Goal: Task Accomplishment & Management: Complete application form

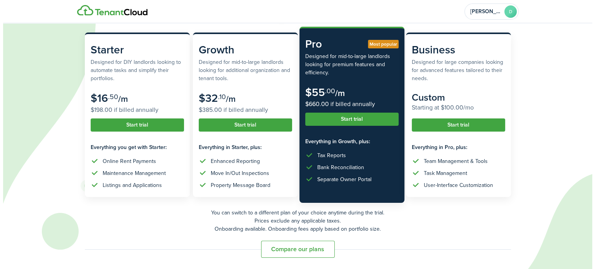
scroll to position [39, 0]
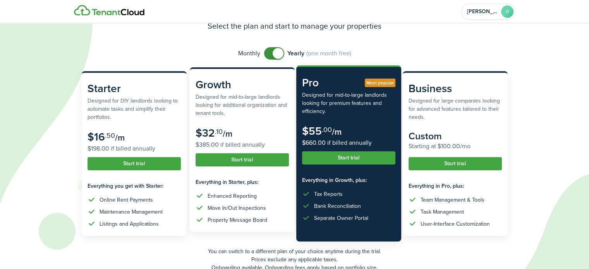
click at [243, 161] on button "Start trial" at bounding box center [241, 159] width 93 height 13
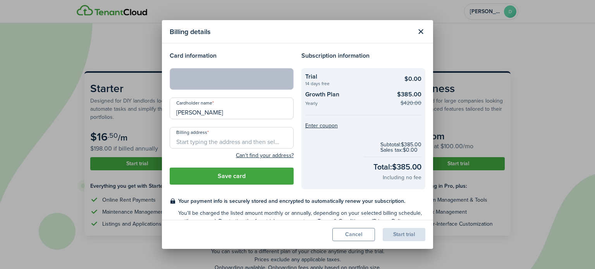
click at [221, 140] on input "Billing address" at bounding box center [232, 138] width 124 height 22
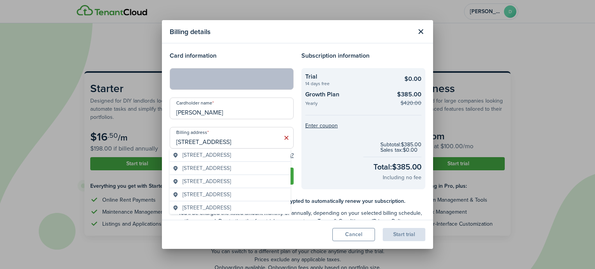
click at [297, 171] on div "Subscription information Trial 14 days free $0.00 Growth Plan Yearly $385.00 $4…" at bounding box center [363, 120] width 132 height 138
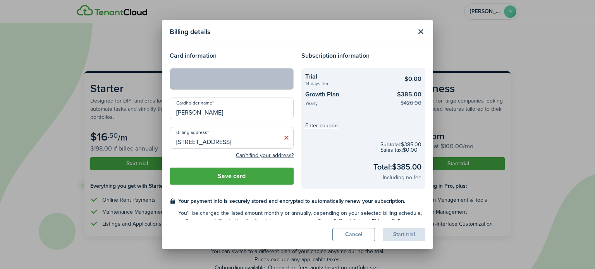
click at [241, 140] on input "10921 NE 26TH AVE" at bounding box center [232, 138] width 124 height 22
click at [267, 46] on modal-body "Card information Cardholder name Doug Varenas Billing address 10921 NE 26TH AVE…" at bounding box center [297, 131] width 271 height 177
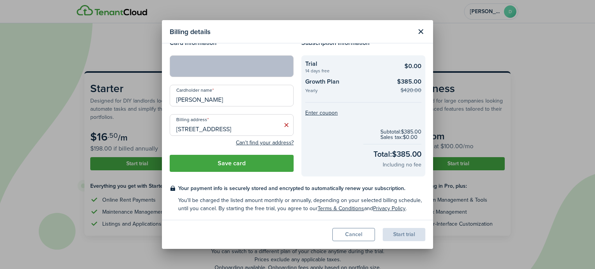
click at [239, 164] on button "Save card" at bounding box center [232, 163] width 124 height 17
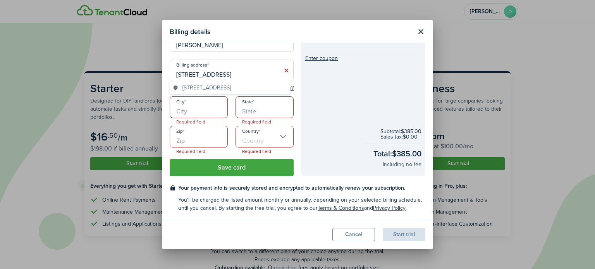
scroll to position [0, 13]
drag, startPoint x: 233, startPoint y: 72, endPoint x: 319, endPoint y: 75, distance: 86.0
click at [319, 75] on div "Card information Cardholder name Doug Varenas Billing address 10921 NE 26TH AVE…" at bounding box center [297, 80] width 263 height 192
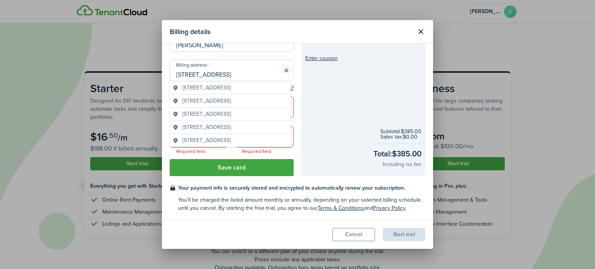
type input "10921 NE 26TH AVE"
click at [297, 97] on div "Subscription information Trial 14 days free $0.00 Growth Plan Yearly $385.00 $4…" at bounding box center [363, 80] width 132 height 192
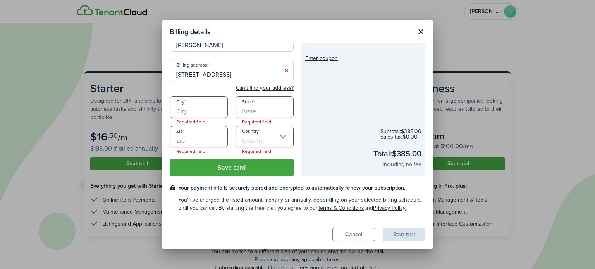
click at [202, 106] on input "City" at bounding box center [199, 107] width 58 height 22
type input "Vancouver"
type input "WA"
type input "98686"
type input "United States"
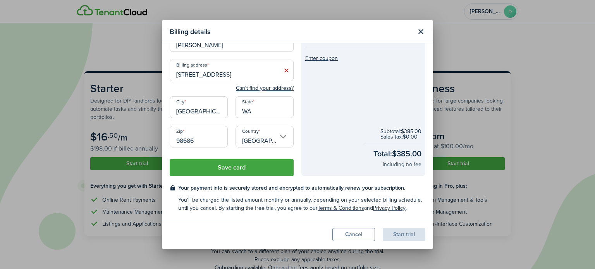
click at [229, 166] on button "Save card" at bounding box center [232, 167] width 124 height 17
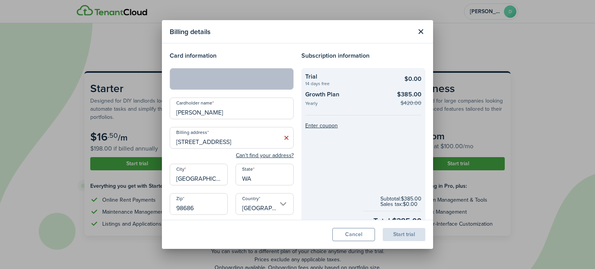
scroll to position [67, 0]
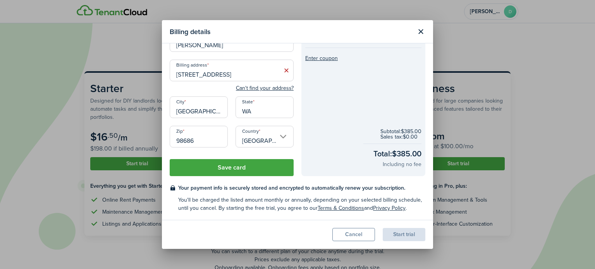
click at [235, 166] on button "Save card" at bounding box center [232, 167] width 124 height 17
click at [231, 166] on button "Save card" at bounding box center [232, 167] width 124 height 17
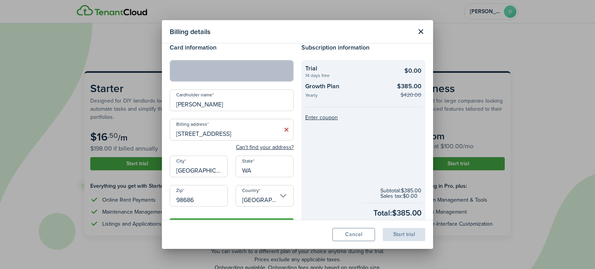
scroll to position [0, 0]
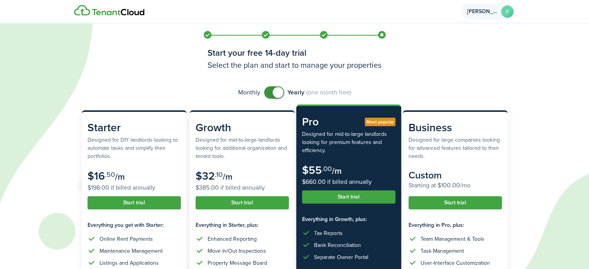
click at [506, 9] on avatar-text "D" at bounding box center [507, 11] width 12 height 12
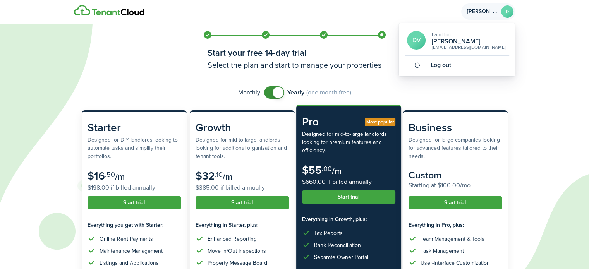
click at [455, 38] on h2 "[PERSON_NAME]" at bounding box center [468, 41] width 74 height 7
click at [438, 65] on span "Log out" at bounding box center [440, 65] width 21 height 7
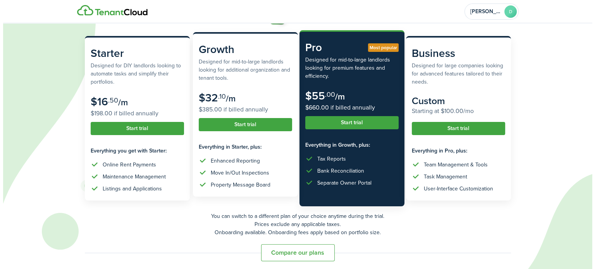
scroll to position [77, 0]
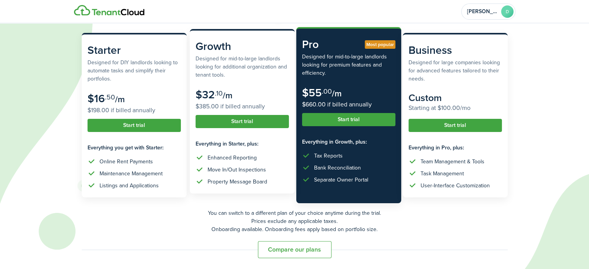
click at [243, 123] on button "Start trial" at bounding box center [241, 121] width 93 height 13
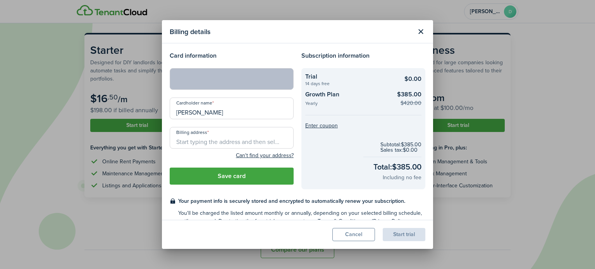
click at [211, 139] on input "Billing address" at bounding box center [232, 138] width 124 height 22
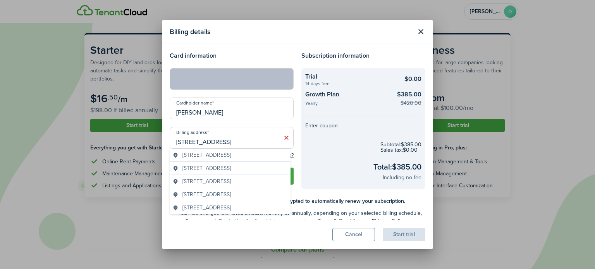
type input "10921 NE 26TH AVE"
click at [283, 55] on h4 "Card information" at bounding box center [232, 55] width 124 height 9
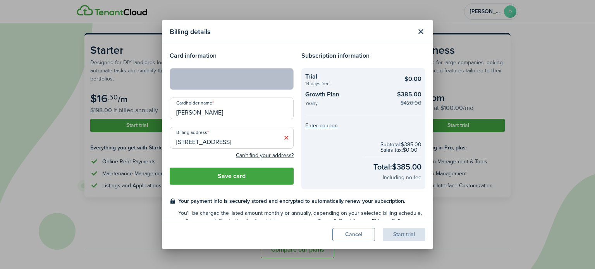
click at [228, 174] on button "Save card" at bounding box center [232, 176] width 124 height 17
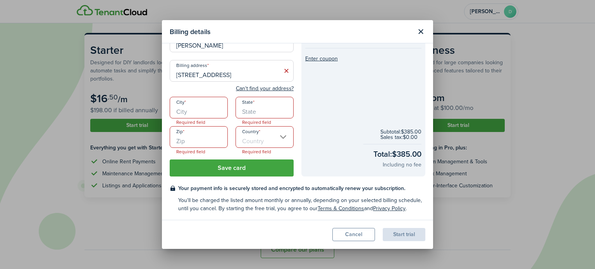
scroll to position [67, 0]
click at [198, 109] on input "City" at bounding box center [199, 107] width 58 height 22
type input "Vancouver"
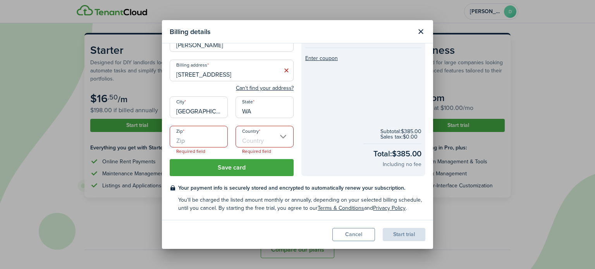
type input "WA"
type input "98686"
click at [282, 137] on input "Country" at bounding box center [264, 137] width 58 height 22
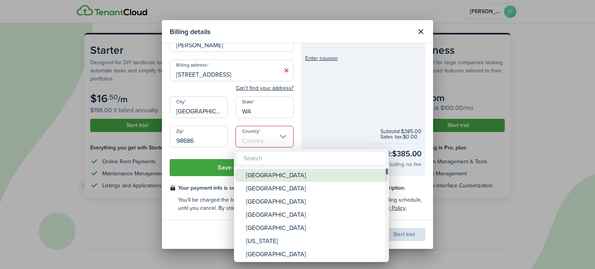
click at [274, 174] on div "United States" at bounding box center [314, 175] width 137 height 13
type input "United States"
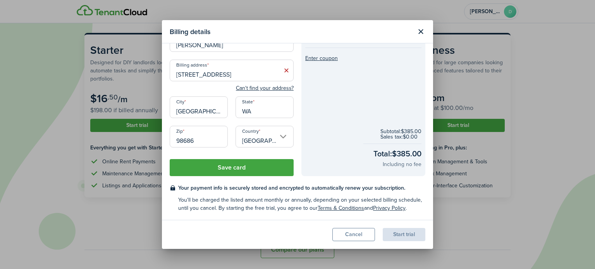
scroll to position [0, 0]
click at [235, 168] on button "Save card" at bounding box center [232, 167] width 124 height 17
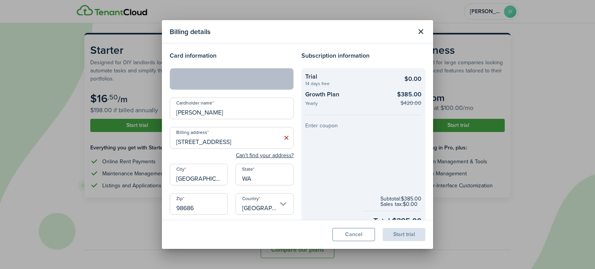
click at [319, 125] on button "Enter coupon" at bounding box center [321, 125] width 33 height 5
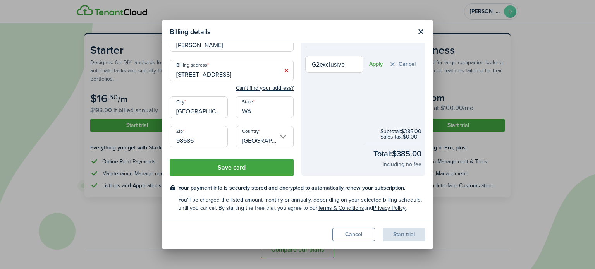
type input "G2exclusive"
click at [373, 64] on button "Apply" at bounding box center [376, 64] width 14 height 6
click at [273, 203] on checkout-terms-secondary "You'll be charged the listed amount monthly or annually, depending on your sele…" at bounding box center [301, 204] width 247 height 16
click at [291, 92] on div "Billing address 10921 NE 26TH AVE Can't find your address? City Vancouver State…" at bounding box center [232, 108] width 132 height 96
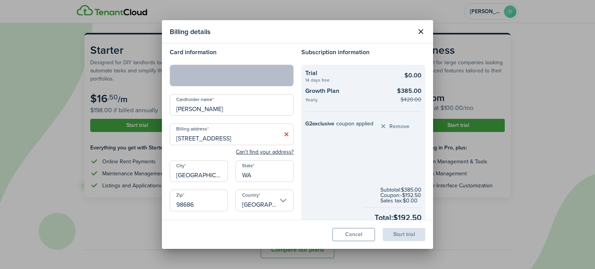
scroll to position [0, 0]
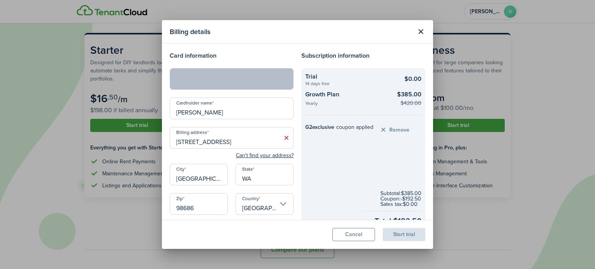
click at [391, 53] on h4 "Subscription information" at bounding box center [363, 55] width 124 height 9
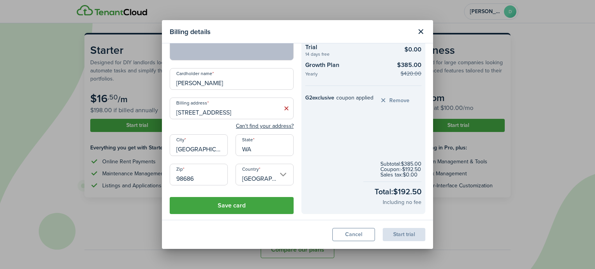
scroll to position [67, 0]
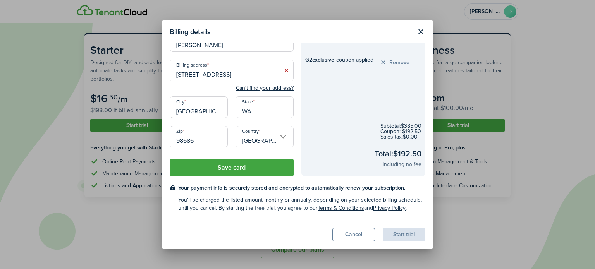
click at [231, 166] on button "Save card" at bounding box center [232, 167] width 124 height 17
click at [237, 168] on button "Save card" at bounding box center [232, 167] width 124 height 17
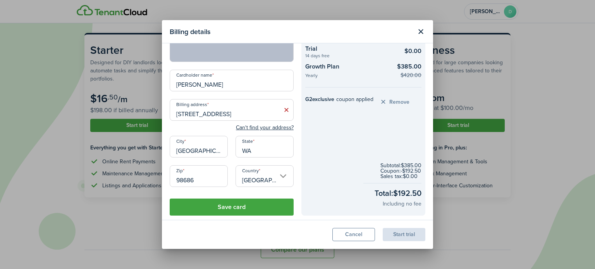
scroll to position [0, 0]
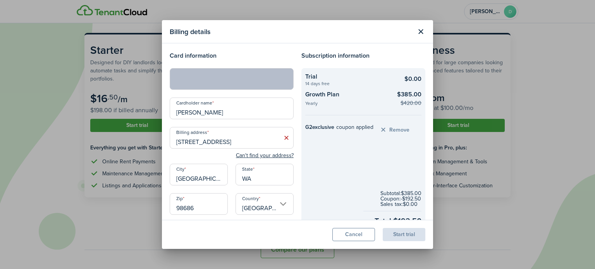
click at [178, 93] on div "Card information Cardholder name Doug Varenas Billing address 10921 NE 26TH AVE…" at bounding box center [232, 147] width 132 height 192
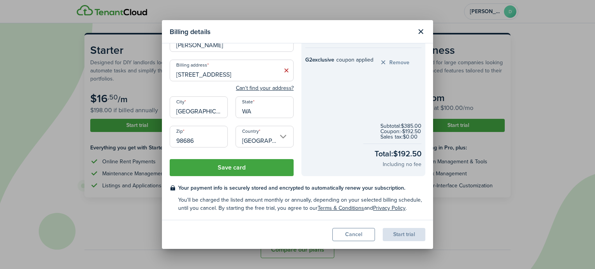
click at [232, 170] on button "Save card" at bounding box center [232, 167] width 124 height 17
click at [237, 165] on button "Save card" at bounding box center [232, 167] width 124 height 17
click at [262, 89] on button "Can't find your address?" at bounding box center [265, 88] width 58 height 8
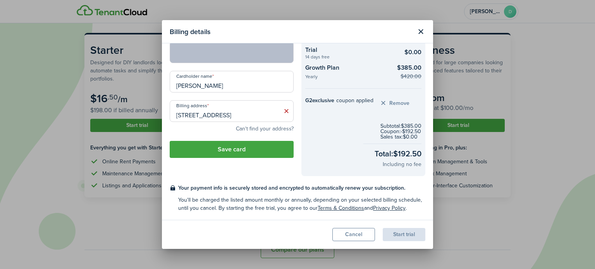
scroll to position [26, 0]
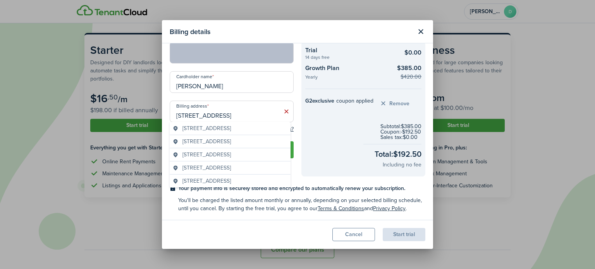
click at [249, 110] on input "10921 NE 26TH AVE" at bounding box center [232, 112] width 124 height 22
click at [266, 64] on div "Card information Cardholder name Doug Varenas Billing address 10921 NE 26TH AVE…" at bounding box center [232, 101] width 132 height 152
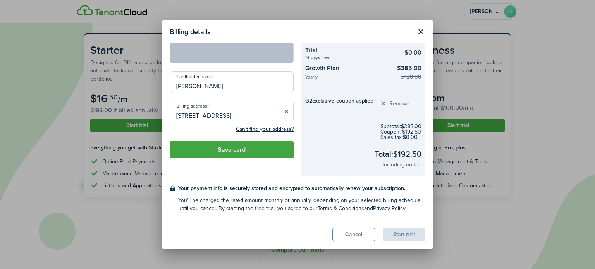
click at [233, 149] on button "Save card" at bounding box center [232, 149] width 124 height 17
click at [228, 150] on button "Save card" at bounding box center [232, 149] width 124 height 17
click at [240, 149] on button "Save card" at bounding box center [232, 149] width 124 height 17
click at [229, 150] on button "Save card" at bounding box center [232, 149] width 124 height 17
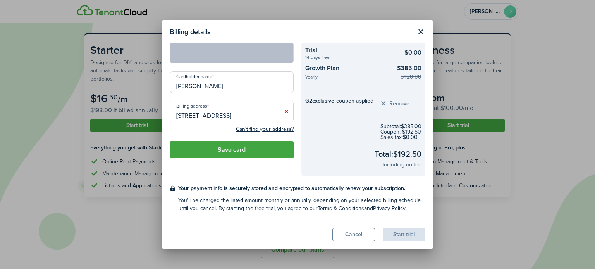
click at [229, 150] on button "Save card" at bounding box center [232, 149] width 124 height 17
click at [231, 150] on button "Save card" at bounding box center [232, 149] width 124 height 17
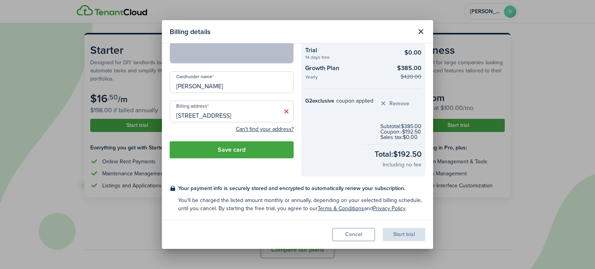
click at [231, 150] on button "Save card" at bounding box center [232, 149] width 124 height 17
click at [351, 232] on button "Cancel" at bounding box center [353, 234] width 43 height 13
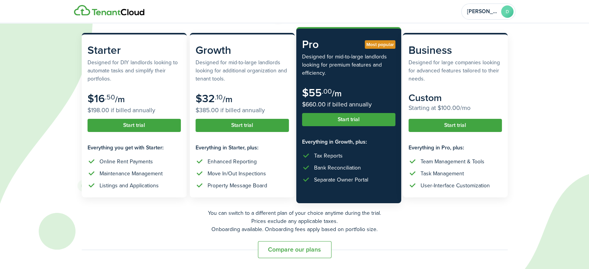
click at [275, 17] on div "[PERSON_NAME]" at bounding box center [294, 11] width 449 height 23
click at [497, 12] on span "[PERSON_NAME]" at bounding box center [482, 11] width 31 height 5
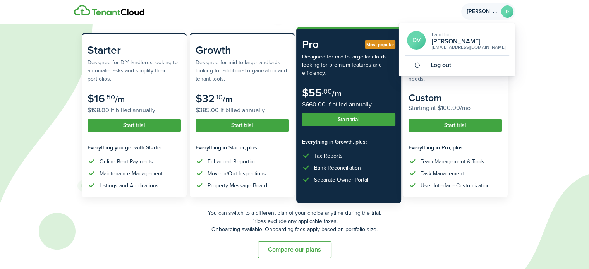
click at [440, 69] on span "Log out" at bounding box center [440, 65] width 21 height 7
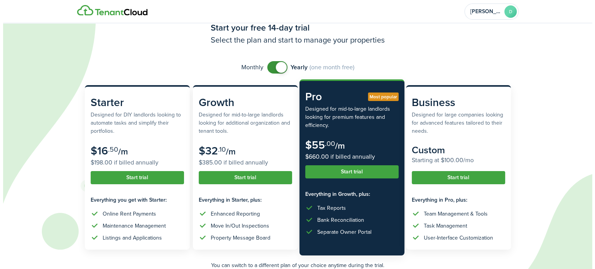
scroll to position [77, 0]
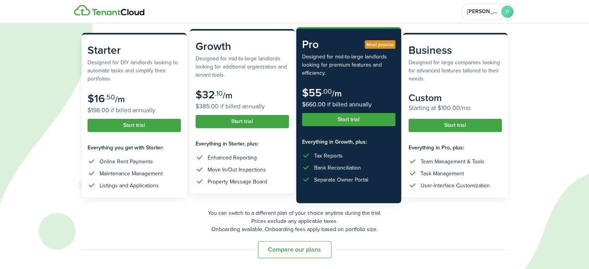
click at [242, 120] on button "Start trial" at bounding box center [241, 121] width 93 height 13
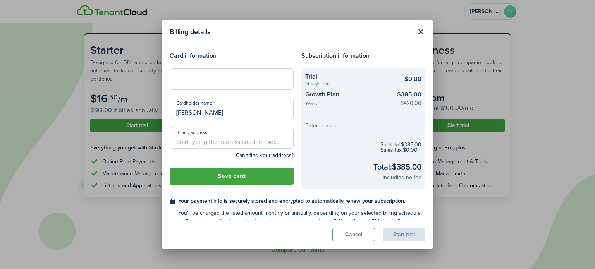
click at [317, 127] on button "Enter coupon" at bounding box center [321, 125] width 33 height 5
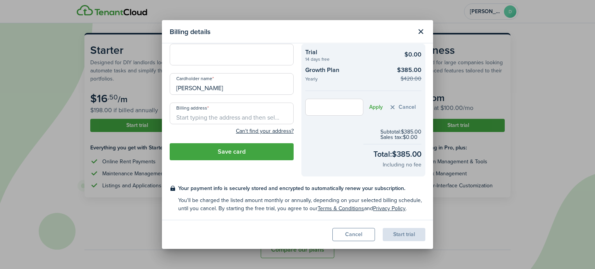
scroll to position [25, 0]
type input "G2exclusive"
click at [373, 106] on button "Apply" at bounding box center [376, 107] width 14 height 6
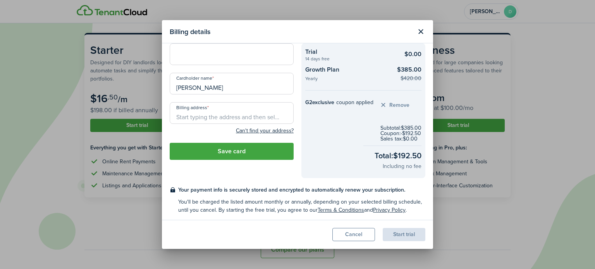
click at [200, 118] on input "Billing address" at bounding box center [232, 113] width 124 height 22
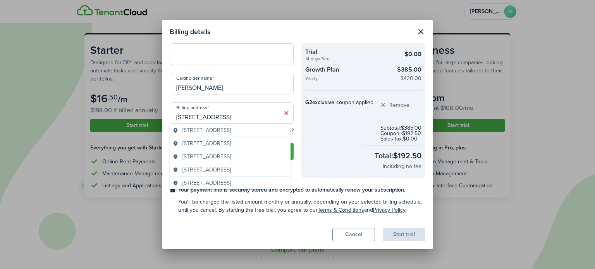
click at [231, 134] on span "10921 Northeast 26th Avenue, Vancouver, WA, USA" at bounding box center [206, 130] width 48 height 8
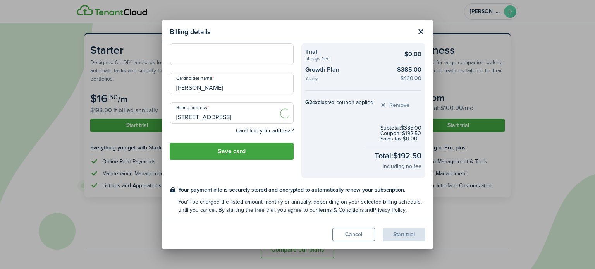
type input "10921 NE 26th Ave, Vancouver, WA 98686, USA"
click at [232, 152] on button "Save card" at bounding box center [232, 151] width 124 height 17
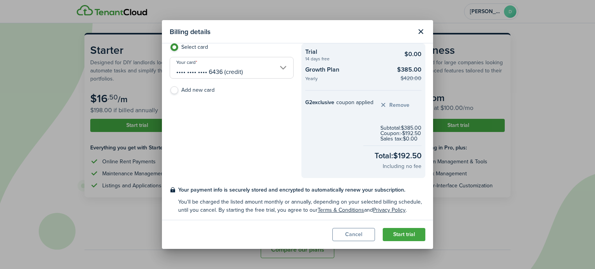
click at [402, 235] on button "Start trial" at bounding box center [403, 234] width 43 height 13
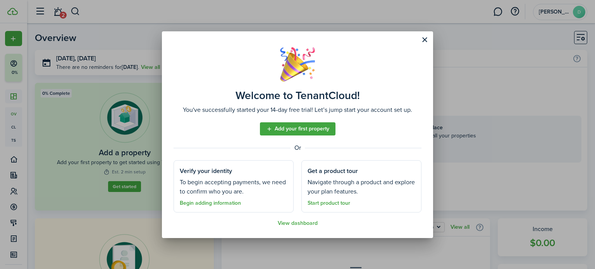
click at [202, 203] on link "Begin adding information" at bounding box center [210, 203] width 61 height 6
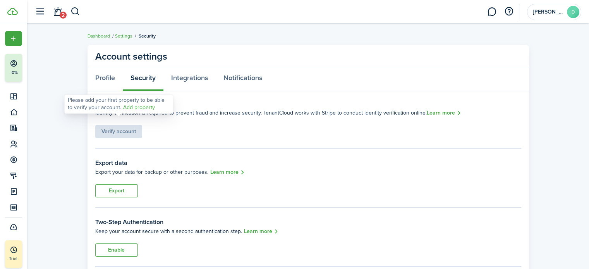
click at [133, 108] on link "Add property" at bounding box center [139, 108] width 32 height 8
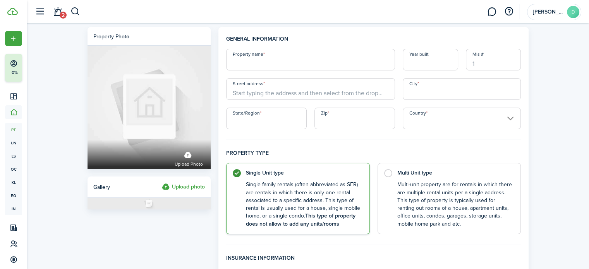
click at [271, 62] on input "Property name" at bounding box center [310, 60] width 169 height 22
type input "611 W 32nd ST"
click at [428, 62] on input "Year built" at bounding box center [430, 60] width 55 height 22
type input "1940"
click at [245, 93] on input "Street address" at bounding box center [310, 89] width 169 height 22
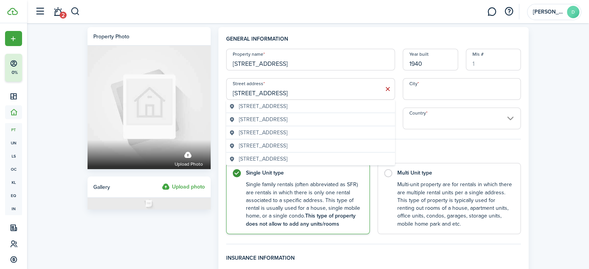
click at [287, 108] on span "611 West 32nd Street, Vancouver, WA, USA" at bounding box center [263, 106] width 48 height 8
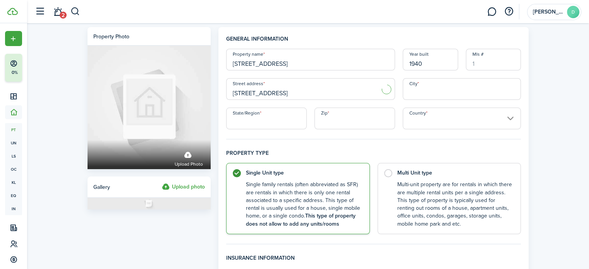
type input "611 W 32nd St"
type input "Vancouver"
type input "WA"
type input "98660"
type input "United States"
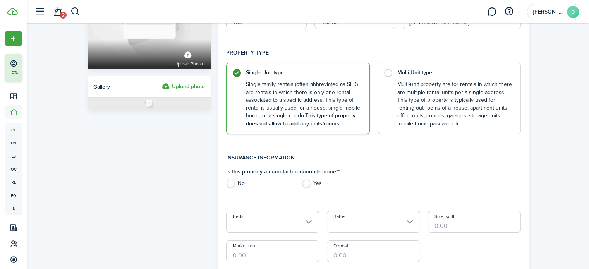
scroll to position [116, 0]
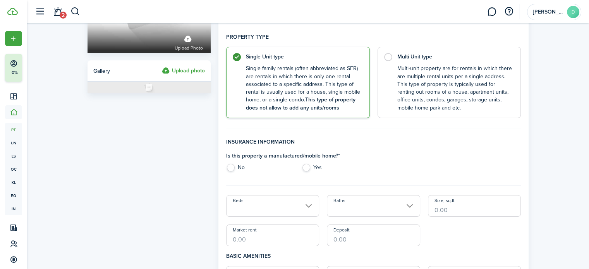
click at [230, 168] on label "No" at bounding box center [260, 170] width 68 height 12
radio input "true"
click at [307, 206] on input "Beds" at bounding box center [272, 206] width 93 height 22
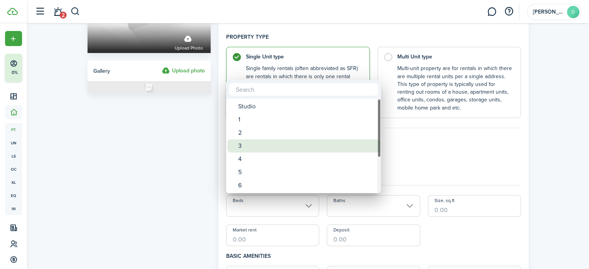
click at [252, 149] on div "3" at bounding box center [306, 145] width 137 height 13
type input "3"
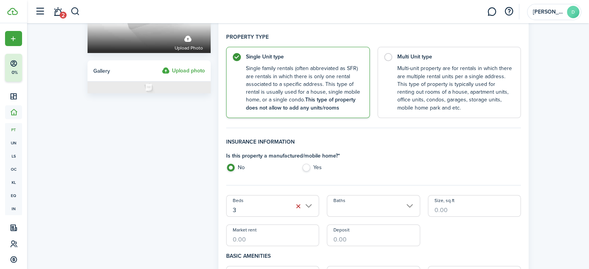
click at [408, 206] on input "Baths" at bounding box center [373, 206] width 93 height 22
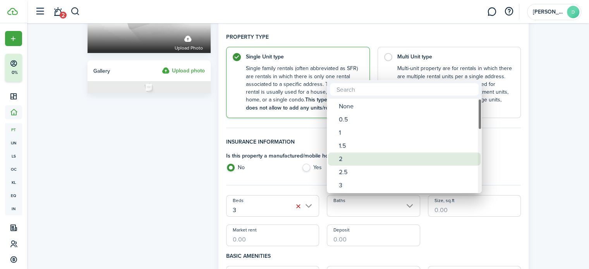
click at [348, 158] on div "2" at bounding box center [407, 159] width 137 height 13
type input "2"
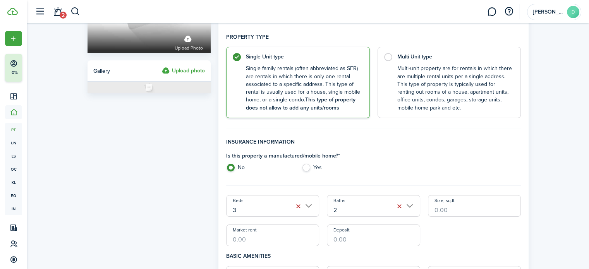
click at [439, 207] on input "Size, sq.ft" at bounding box center [474, 206] width 93 height 22
type input "2,000"
click at [250, 239] on input "Market rent" at bounding box center [272, 236] width 93 height 22
type input "$2,400.00"
click at [334, 238] on input "Deposit" at bounding box center [373, 236] width 93 height 22
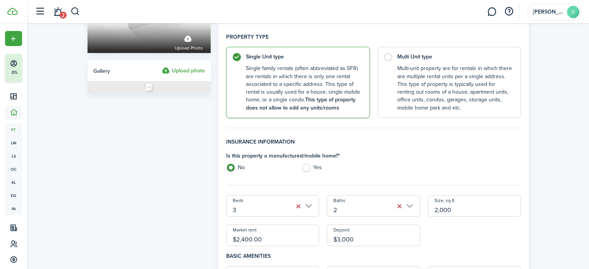
type input "$3,000.00"
click at [456, 232] on div "Beds 3 Baths 2 Size, sq.ft 2,000 Market rent $2,400.00 Deposit $3,000.00" at bounding box center [373, 220] width 303 height 51
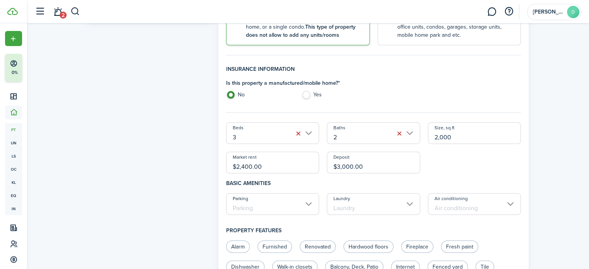
scroll to position [194, 0]
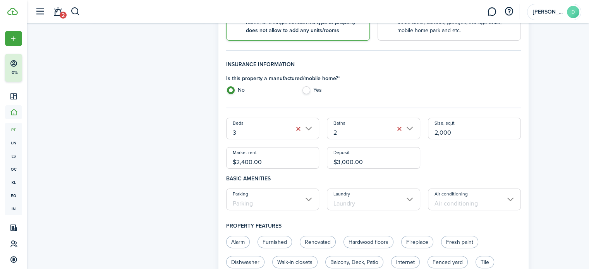
click at [310, 201] on input "Parking" at bounding box center [272, 200] width 93 height 22
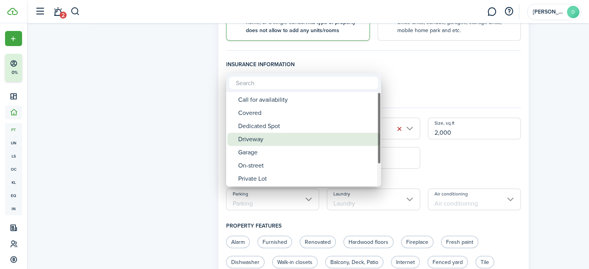
click at [256, 137] on div "Driveway" at bounding box center [306, 139] width 137 height 13
type input "Driveway"
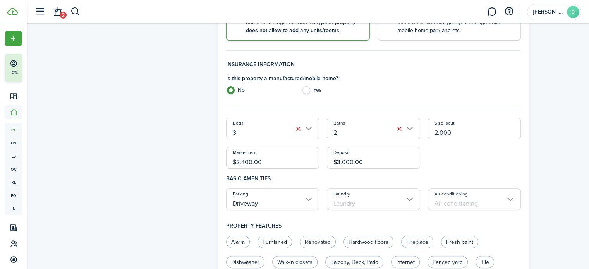
click at [376, 202] on input "Laundry" at bounding box center [373, 200] width 93 height 22
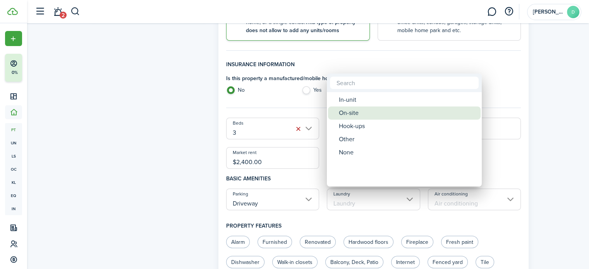
click at [355, 110] on div "On-site" at bounding box center [407, 112] width 137 height 13
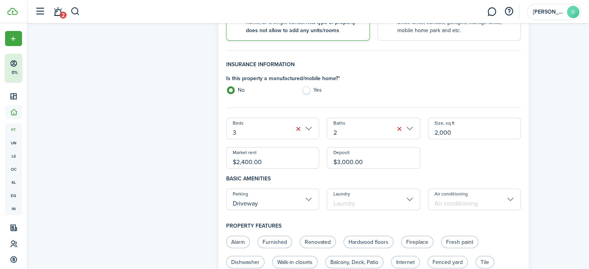
type input "On-site"
click at [478, 199] on input "Air conditioning" at bounding box center [474, 200] width 93 height 22
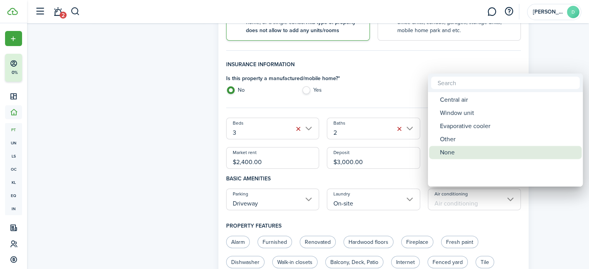
click at [451, 153] on div "None" at bounding box center [508, 152] width 137 height 13
type input "None"
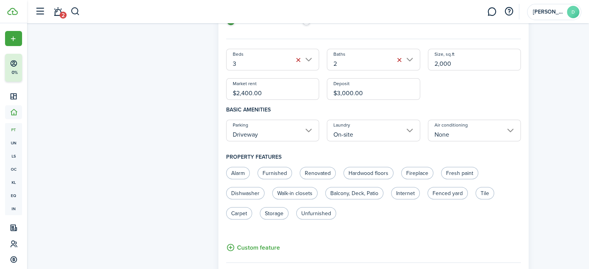
scroll to position [271, 0]
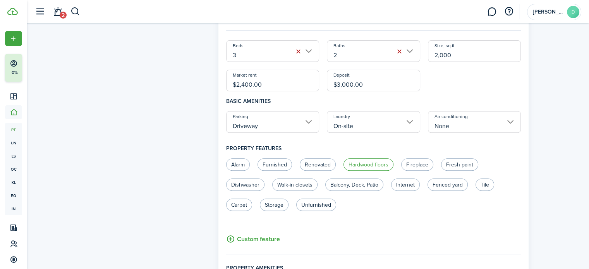
click at [370, 164] on label "Hardwood floors" at bounding box center [368, 164] width 50 height 12
radio input "true"
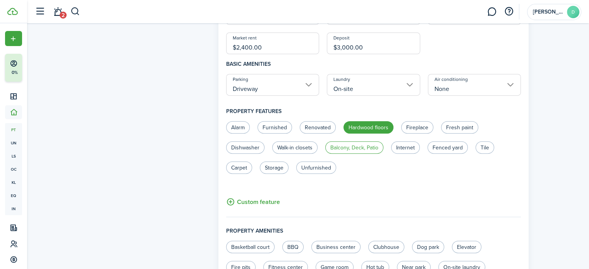
scroll to position [303, 0]
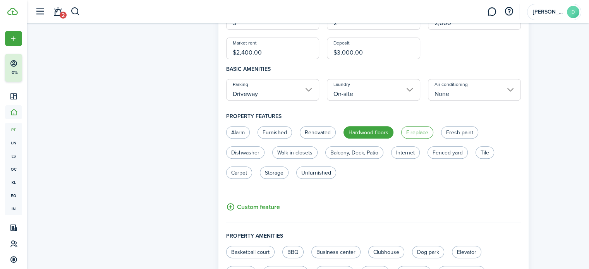
click at [412, 132] on label "Fireplace" at bounding box center [417, 132] width 32 height 12
radio input "true"
click at [443, 151] on label "Fenced yard" at bounding box center [447, 152] width 40 height 12
radio input "true"
click at [483, 153] on label "Tile" at bounding box center [484, 152] width 19 height 12
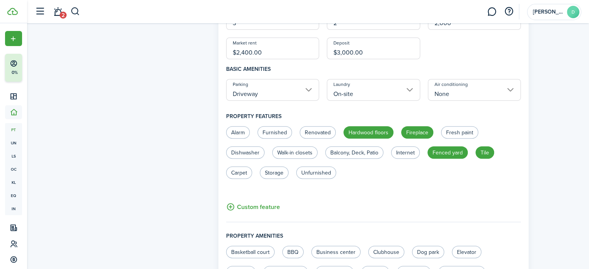
radio input "true"
click at [352, 153] on label "Balcony, Deck, Patio" at bounding box center [354, 152] width 58 height 12
radio input "true"
click at [276, 172] on label "Storage" at bounding box center [274, 172] width 29 height 12
radio input "true"
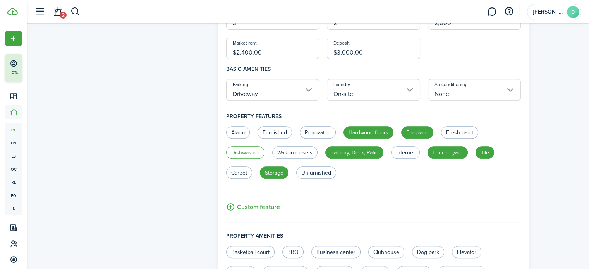
click at [240, 151] on label "Dishwasher" at bounding box center [245, 152] width 38 height 12
radio input "true"
click at [322, 134] on label "Renovated" at bounding box center [318, 132] width 36 height 12
radio input "true"
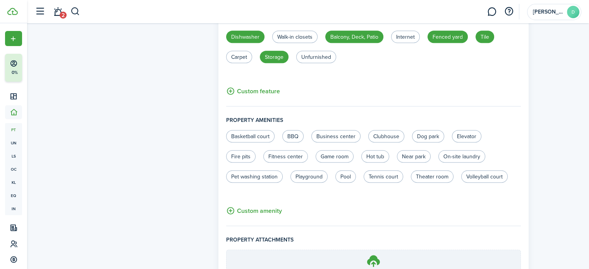
scroll to position [419, 0]
click at [413, 155] on label "Near park" at bounding box center [414, 156] width 34 height 12
radio input "true"
click at [467, 155] on label "On-site laundry" at bounding box center [461, 156] width 47 height 12
radio input "true"
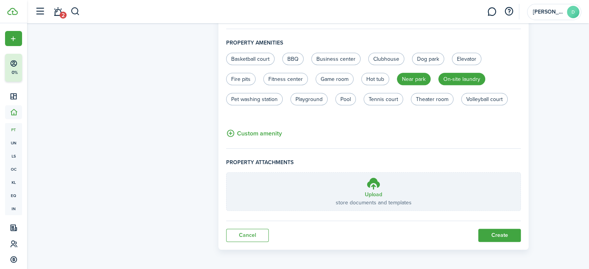
scroll to position [497, 0]
click at [374, 188] on icon at bounding box center [373, 183] width 15 height 14
click at [226, 172] on input "Upload store documents and templates Choose file" at bounding box center [226, 172] width 0 height 0
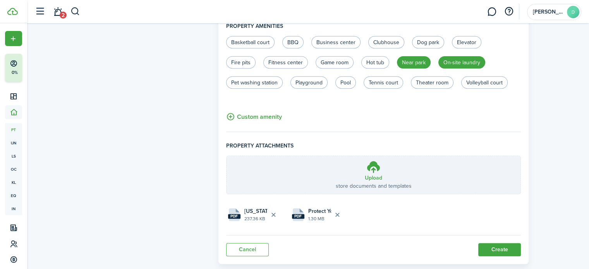
scroll to position [528, 0]
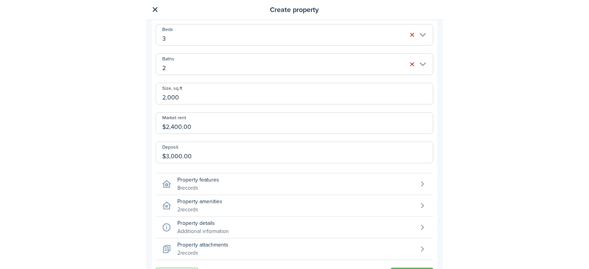
scroll to position [647, 0]
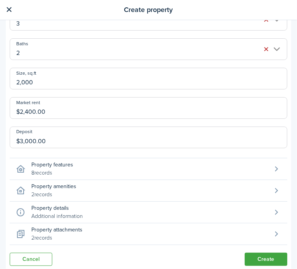
click at [144, 163] on property-edit-mobile-button "Property features 8 records" at bounding box center [149, 169] width 278 height 22
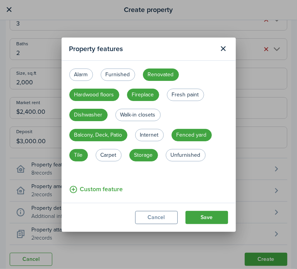
click at [204, 219] on button "Save" at bounding box center [206, 217] width 43 height 13
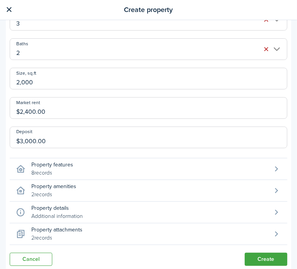
click at [67, 234] on small "2 records" at bounding box center [56, 238] width 51 height 8
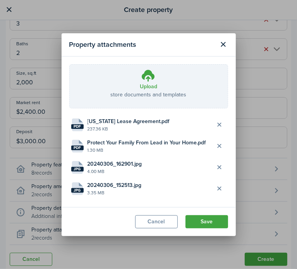
click at [207, 223] on button "Save" at bounding box center [206, 221] width 43 height 13
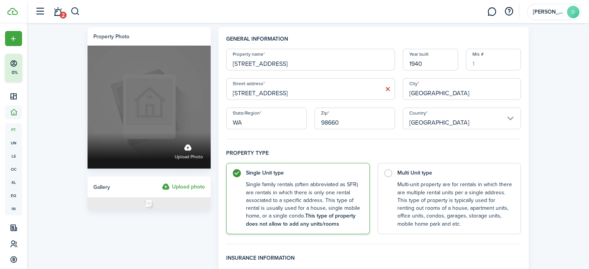
click at [189, 151] on label "Upload photo" at bounding box center [189, 151] width 28 height 21
click at [87, 133] on input "Upload photo" at bounding box center [87, 133] width 0 height 0
click at [185, 153] on label "Upload photo" at bounding box center [189, 151] width 28 height 21
click at [87, 133] on input "Upload photo" at bounding box center [87, 133] width 0 height 0
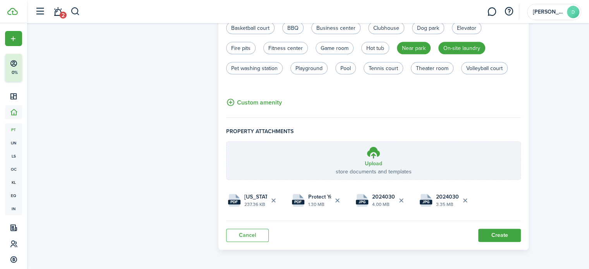
scroll to position [528, 0]
click at [499, 232] on button "Create" at bounding box center [499, 234] width 43 height 13
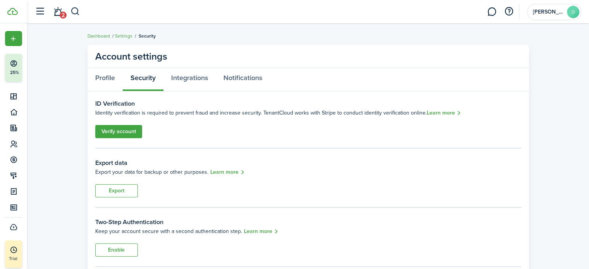
click at [122, 129] on link "Verify account" at bounding box center [118, 131] width 47 height 13
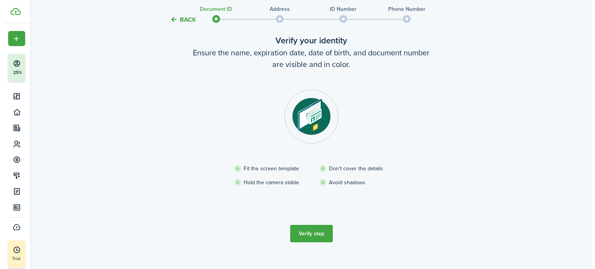
scroll to position [53, 0]
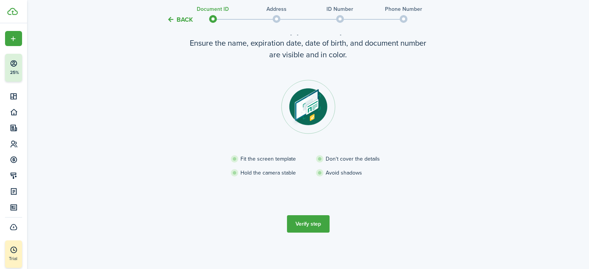
click at [309, 224] on button "Verify step" at bounding box center [308, 223] width 43 height 17
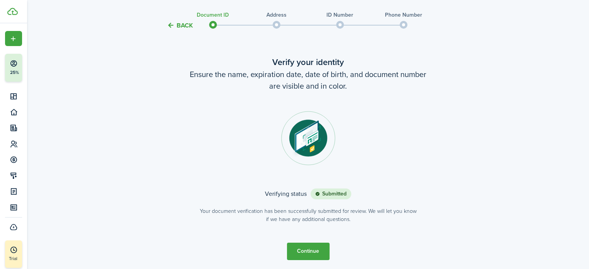
scroll to position [49, 0]
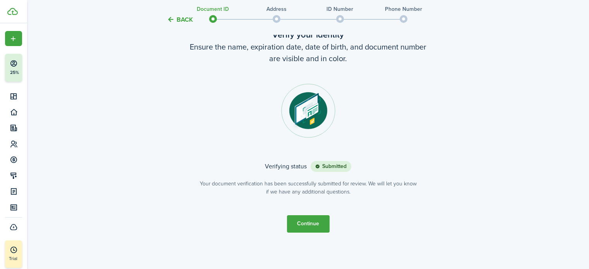
click at [308, 221] on button "Continue" at bounding box center [308, 223] width 43 height 17
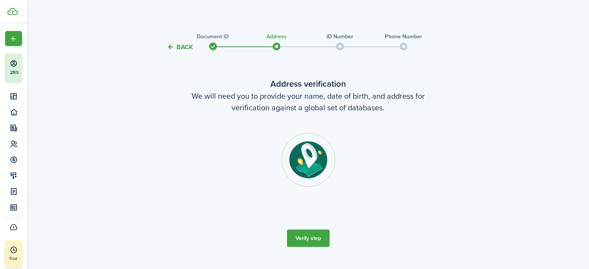
click at [307, 238] on button "Verify step" at bounding box center [308, 238] width 43 height 17
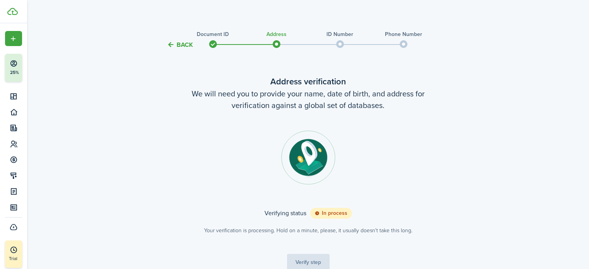
scroll to position [41, 0]
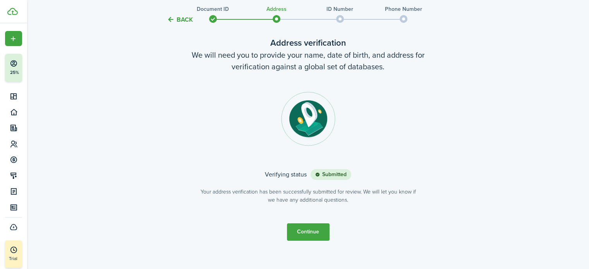
click at [308, 232] on button "Continue" at bounding box center [308, 231] width 43 height 17
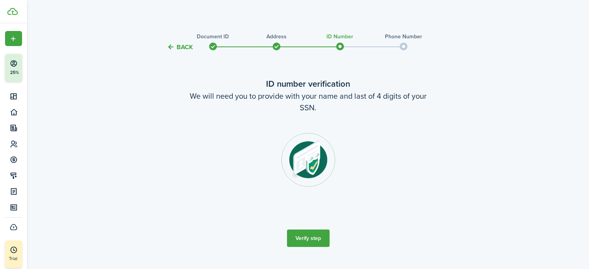
click at [309, 235] on button "Verify step" at bounding box center [308, 238] width 43 height 17
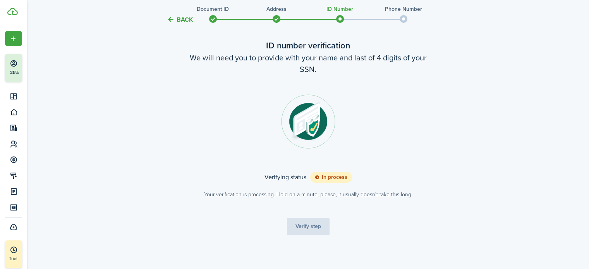
scroll to position [39, 0]
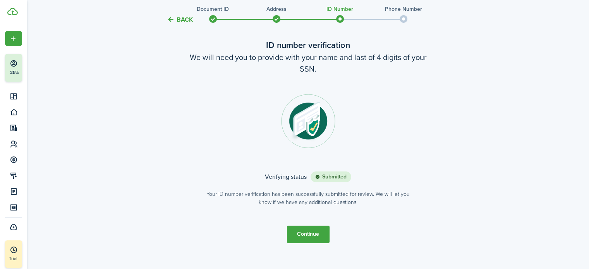
click at [300, 232] on button "Continue" at bounding box center [308, 234] width 43 height 17
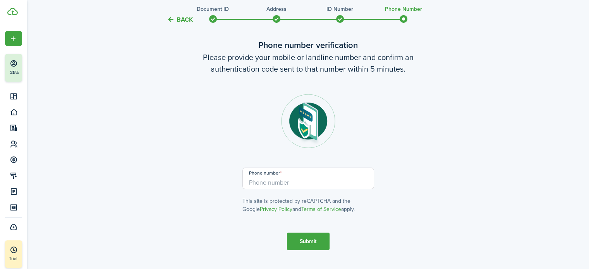
scroll to position [0, 0]
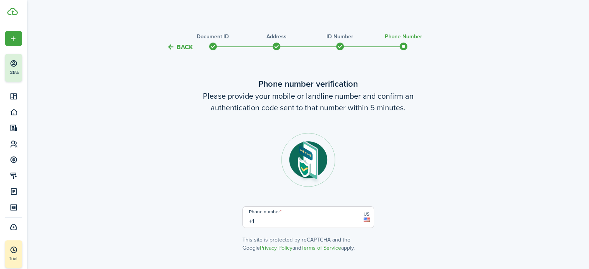
click at [257, 216] on input "+1" at bounding box center [308, 217] width 132 height 22
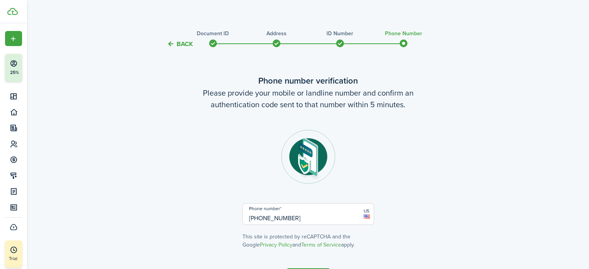
type input "+1 503-295-3602"
click at [458, 169] on verification-wizard-phone-nexmo "Phone number verification Please provide your mobile or landline number and con…" at bounding box center [308, 161] width 325 height 175
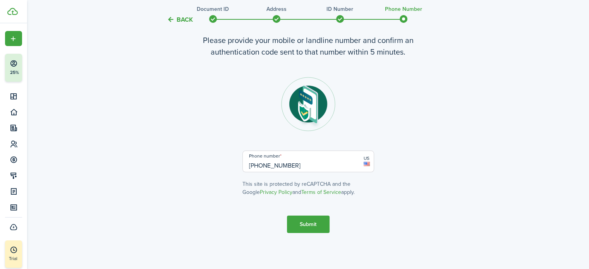
scroll to position [56, 0]
click at [310, 223] on button "Submit" at bounding box center [308, 223] width 43 height 17
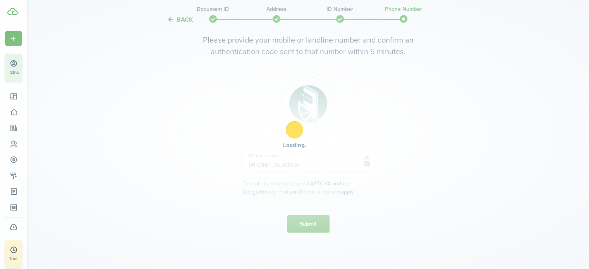
scroll to position [121, 0]
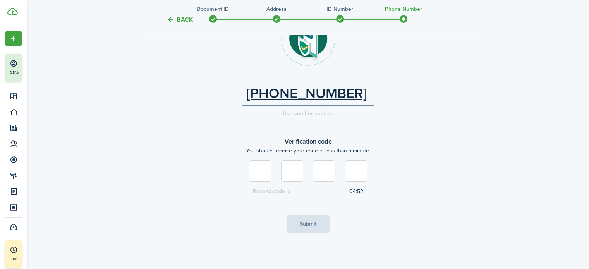
type input "7"
type input "0"
type input "4"
type input "5"
click at [305, 224] on button "Submit" at bounding box center [308, 223] width 43 height 17
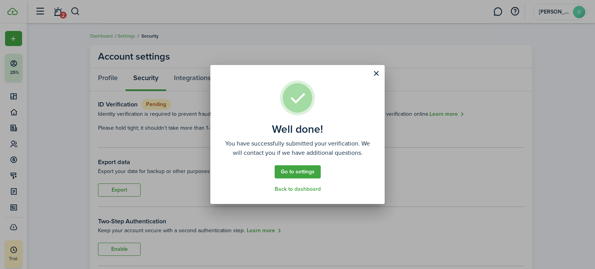
click at [303, 171] on link "Go to settings" at bounding box center [297, 171] width 46 height 13
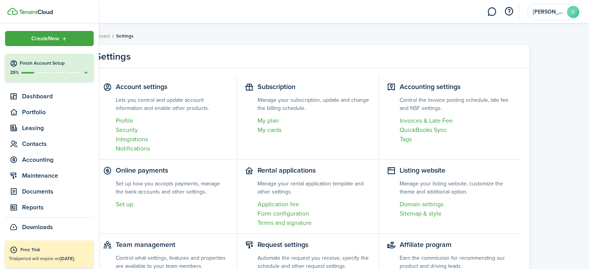
click at [46, 71] on div "25%" at bounding box center [49, 72] width 79 height 7
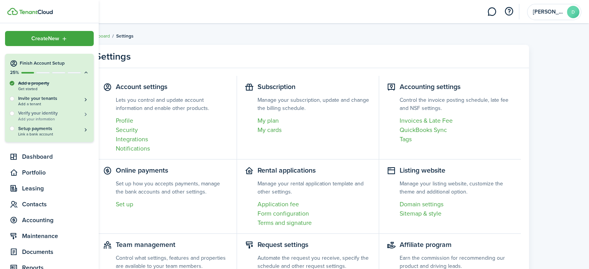
click at [58, 115] on h5 "Verify your identity" at bounding box center [53, 113] width 71 height 7
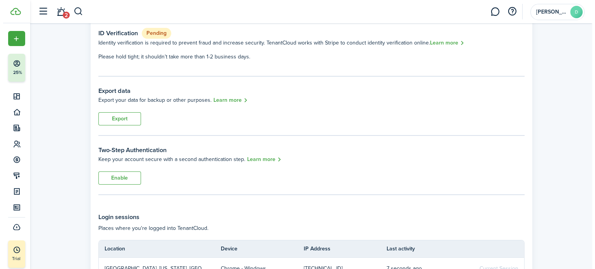
scroll to position [77, 0]
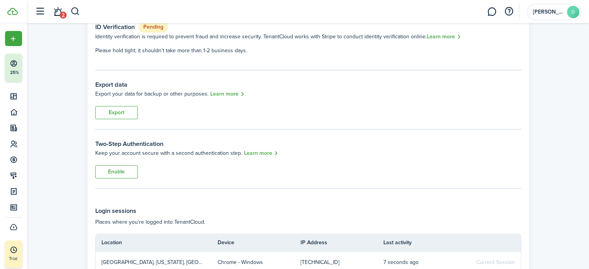
click at [229, 93] on link "Learn more" at bounding box center [227, 94] width 35 height 9
click at [118, 171] on button "Enable" at bounding box center [116, 171] width 43 height 13
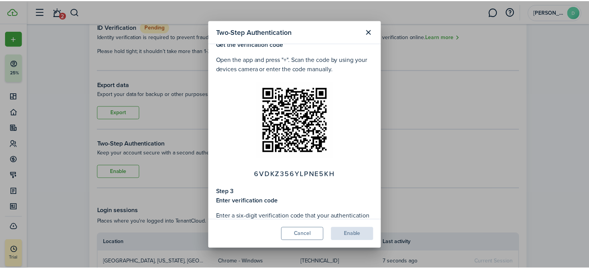
scroll to position [158, 0]
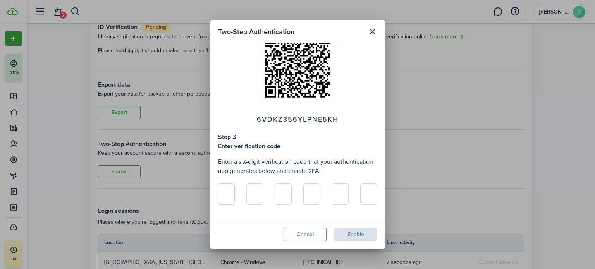
click at [225, 195] on input at bounding box center [226, 193] width 17 height 21
type input "6"
type input "3"
type input "0"
type input "6"
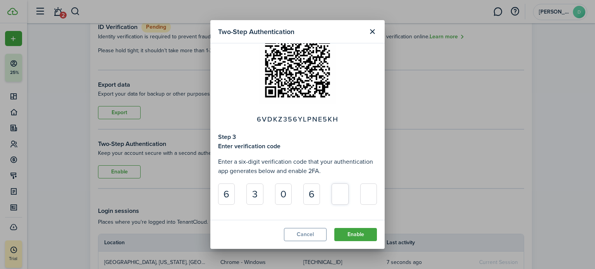
type input "9"
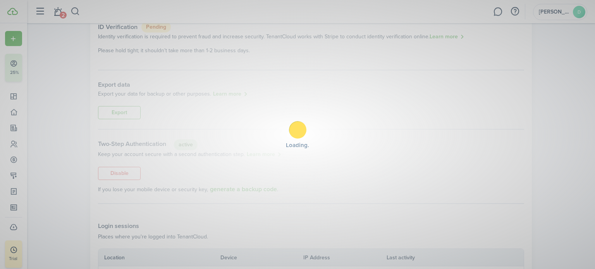
type input "2"
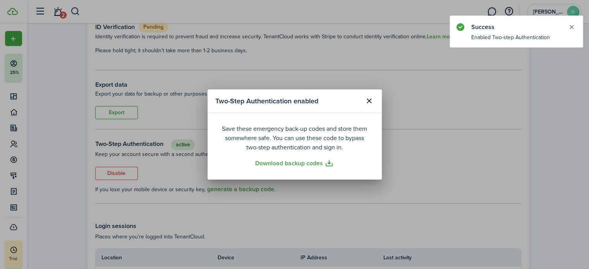
click at [570, 26] on button "Close notify" at bounding box center [571, 27] width 11 height 11
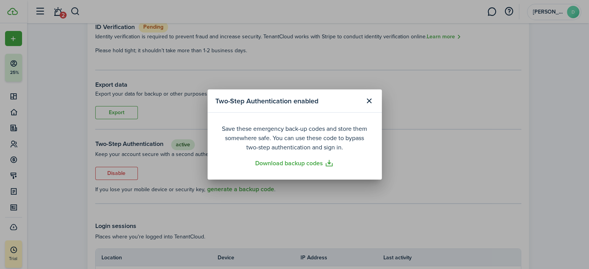
click at [369, 102] on button "Close modal" at bounding box center [369, 100] width 13 height 13
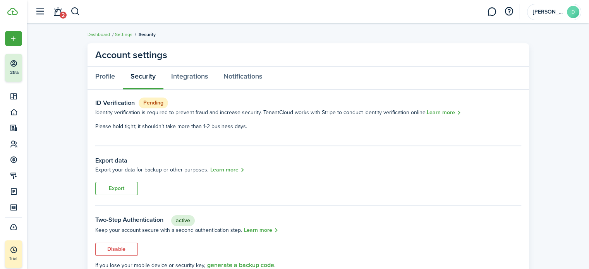
scroll to position [0, 0]
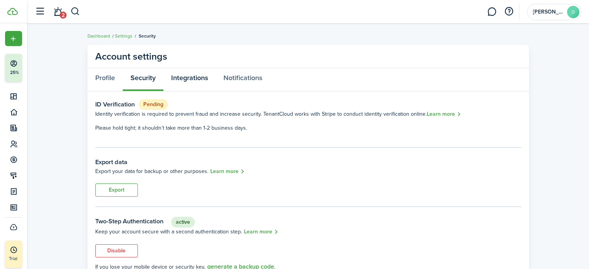
click at [195, 78] on link "Integrations" at bounding box center [189, 79] width 52 height 23
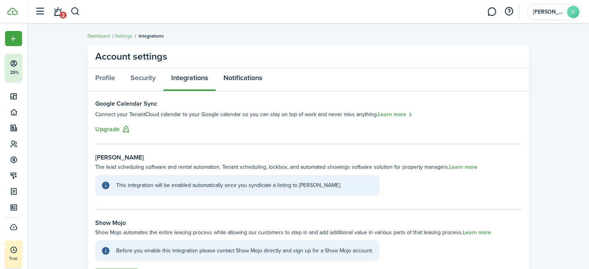
click at [248, 78] on link "Notifications" at bounding box center [243, 79] width 54 height 23
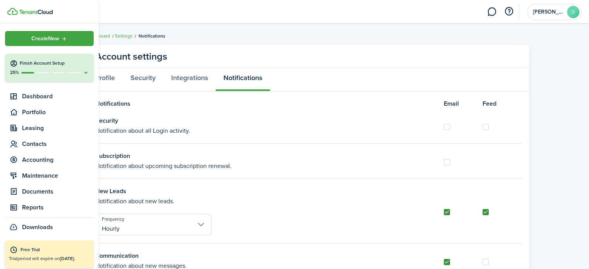
click at [63, 65] on h4 "Finish Account Setup" at bounding box center [54, 63] width 69 height 7
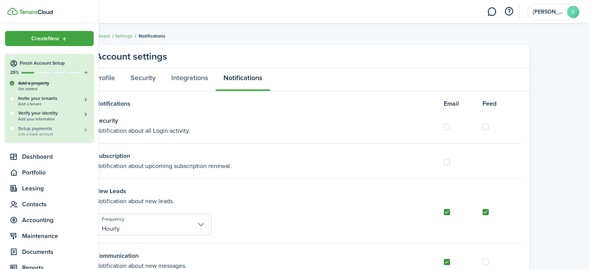
click at [45, 131] on h5 "Setup payments" at bounding box center [53, 128] width 71 height 7
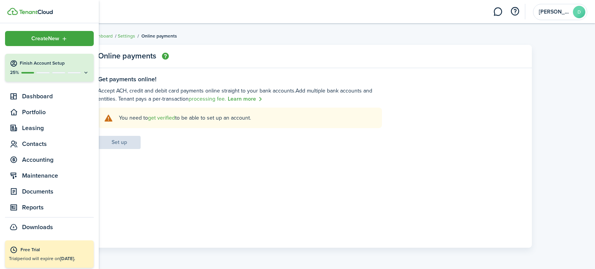
click at [67, 36] on div "Create New" at bounding box center [49, 38] width 89 height 15
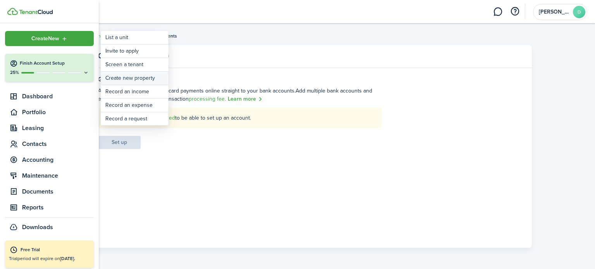
click at [147, 79] on link "Create new property" at bounding box center [135, 78] width 68 height 13
